Goal: Complete application form

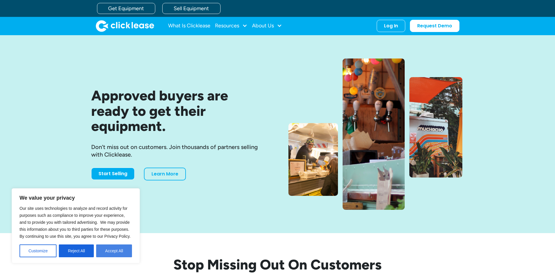
click at [112, 247] on button "Accept All" at bounding box center [114, 251] width 36 height 13
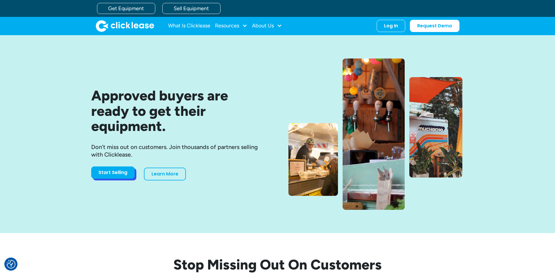
click at [120, 172] on link "Start Selling" at bounding box center [112, 173] width 43 height 12
click at [134, 9] on link "Get Equipment" at bounding box center [126, 8] width 58 height 11
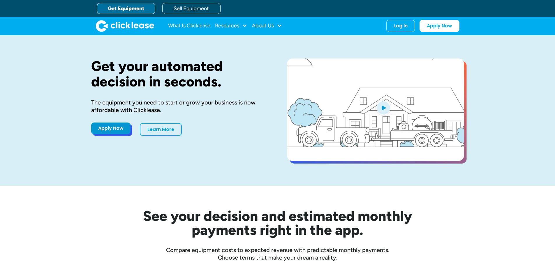
click at [100, 131] on link "Apply Now" at bounding box center [110, 129] width 39 height 12
